Goal: Unclear: Go to known website

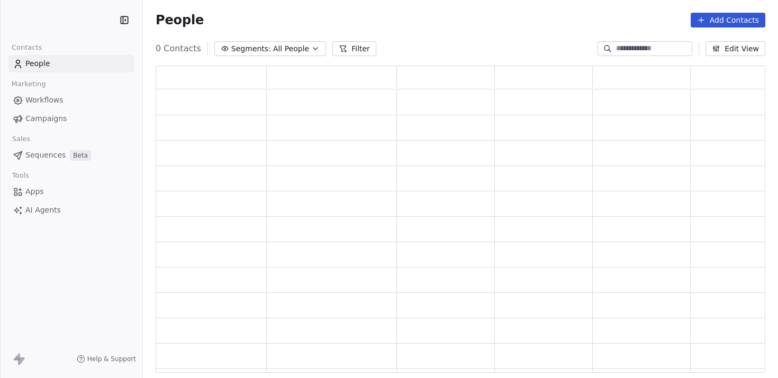
scroll to position [300, 602]
